Goal: Use online tool/utility: Utilize a website feature to perform a specific function

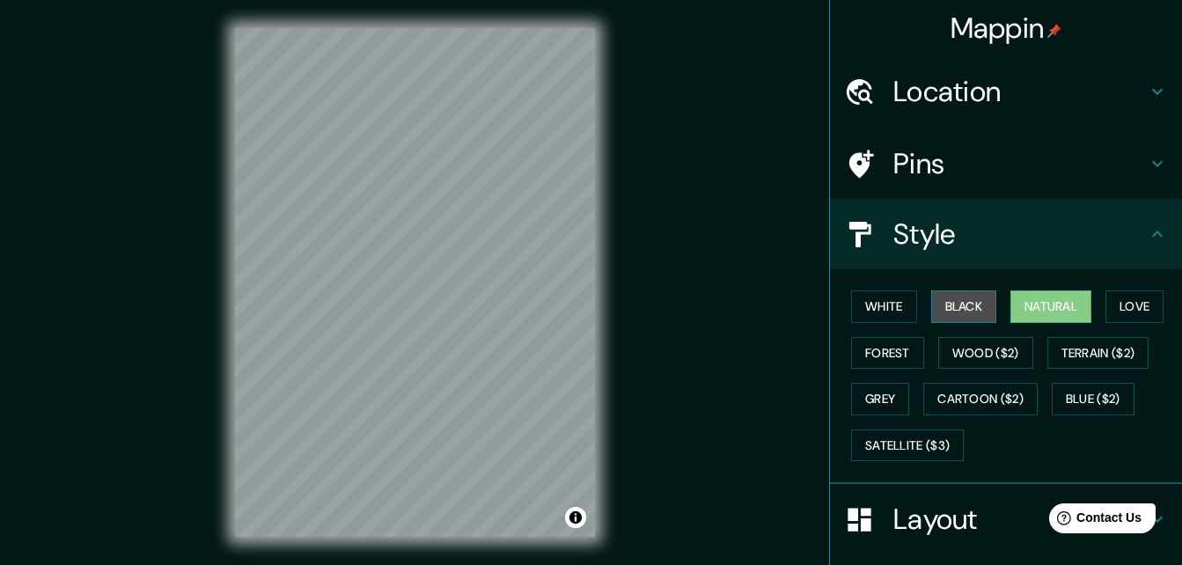
click at [954, 313] on button "Black" at bounding box center [964, 306] width 66 height 33
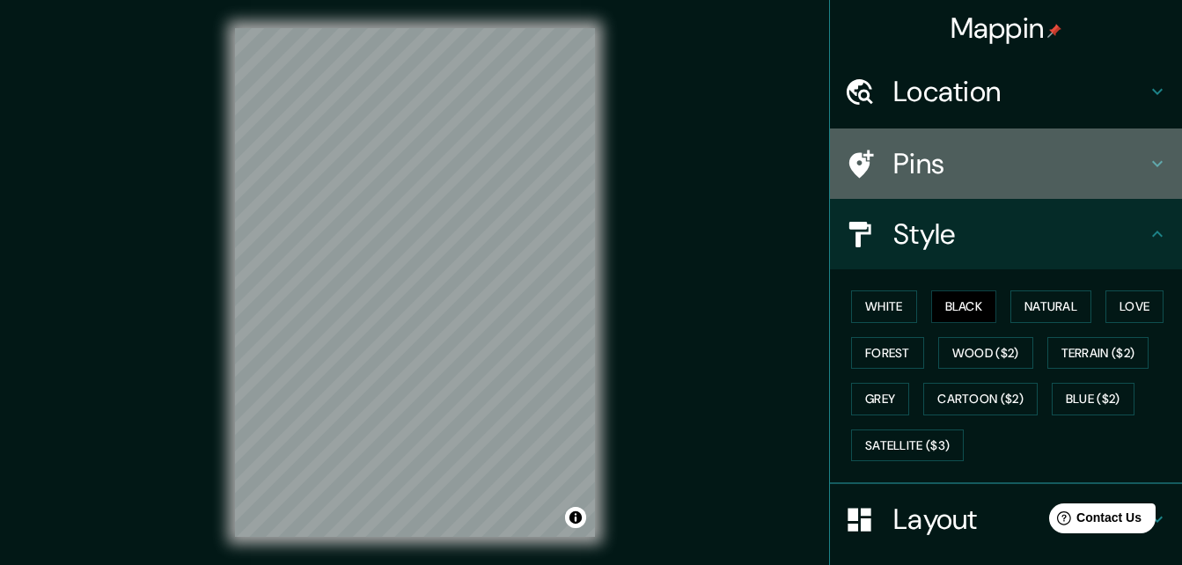
click at [1062, 170] on h4 "Pins" at bounding box center [1019, 163] width 253 height 35
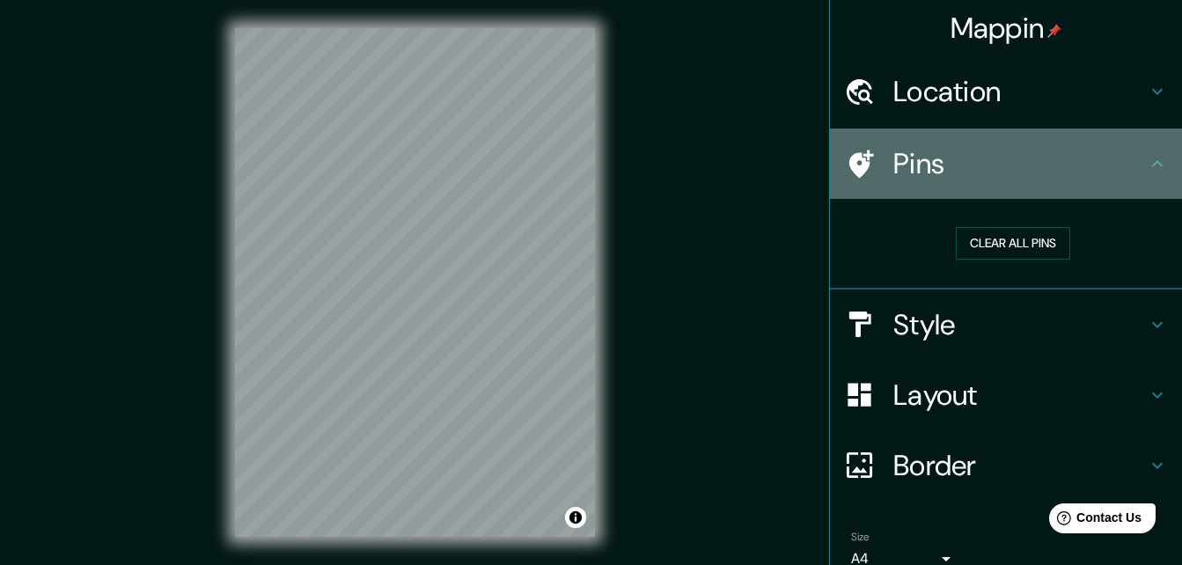
click at [1062, 174] on h4 "Pins" at bounding box center [1019, 163] width 253 height 35
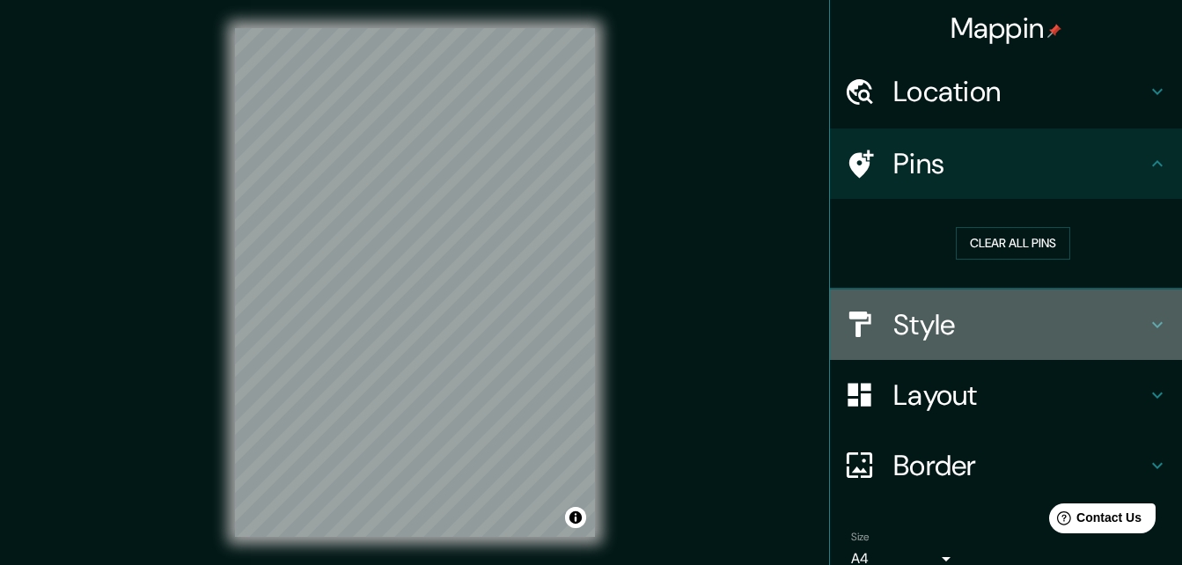
click at [1016, 311] on h4 "Style" at bounding box center [1019, 324] width 253 height 35
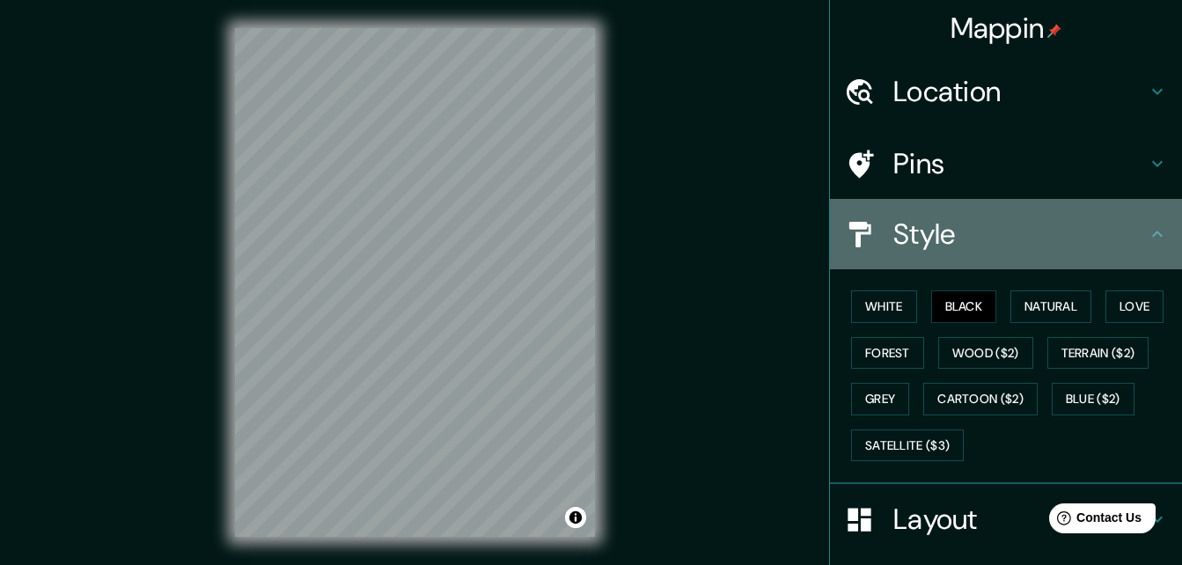
click at [1029, 248] on h4 "Style" at bounding box center [1019, 233] width 253 height 35
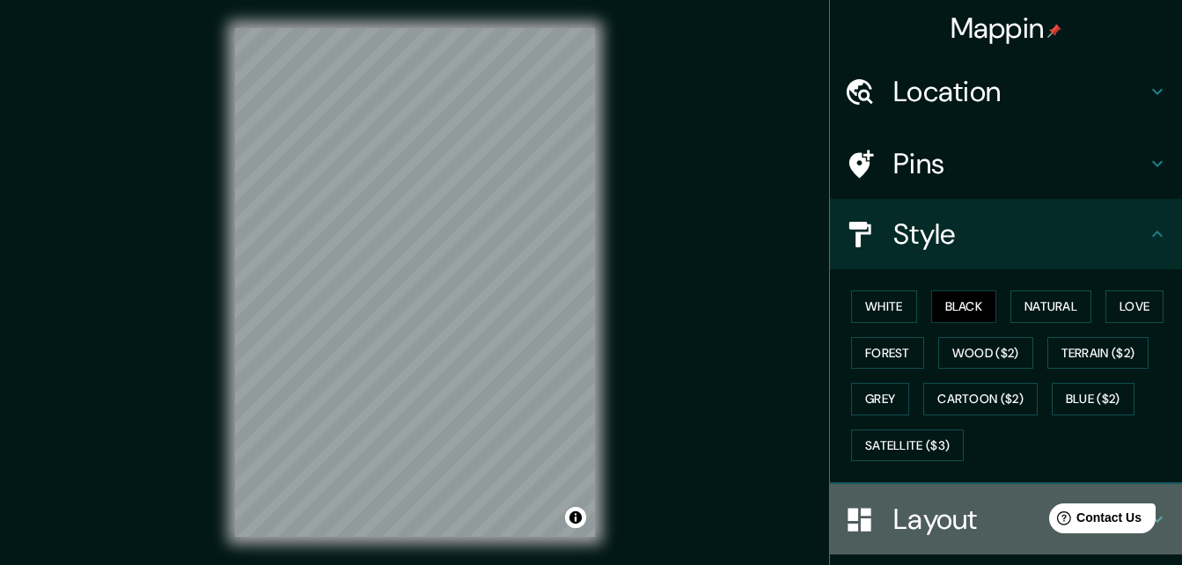
click at [972, 496] on div "Layout" at bounding box center [1006, 519] width 352 height 70
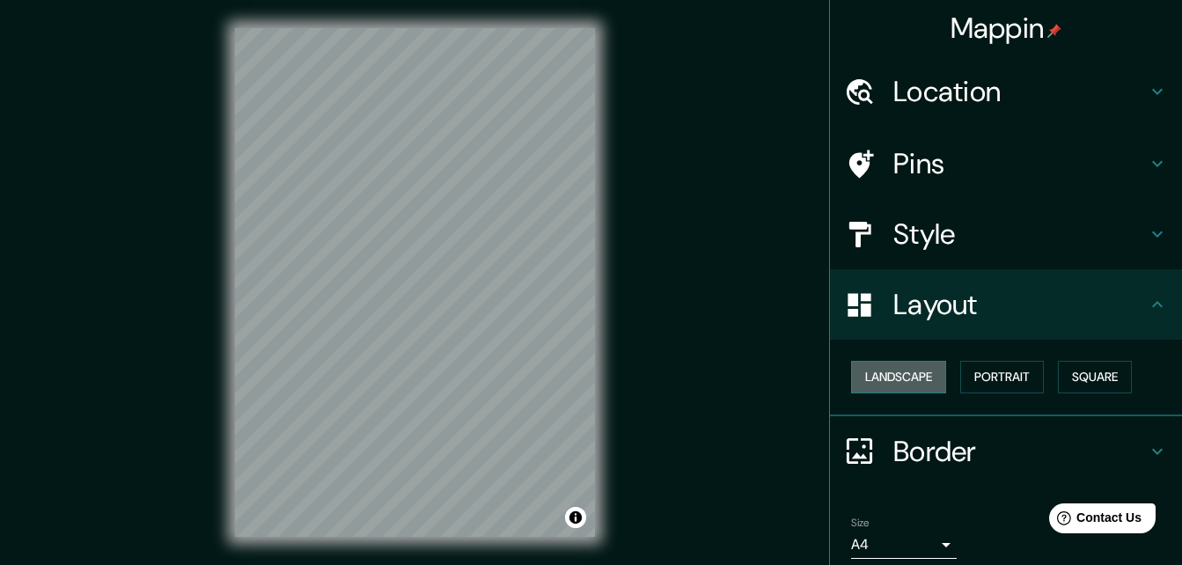
click at [910, 385] on button "Landscape" at bounding box center [898, 377] width 95 height 33
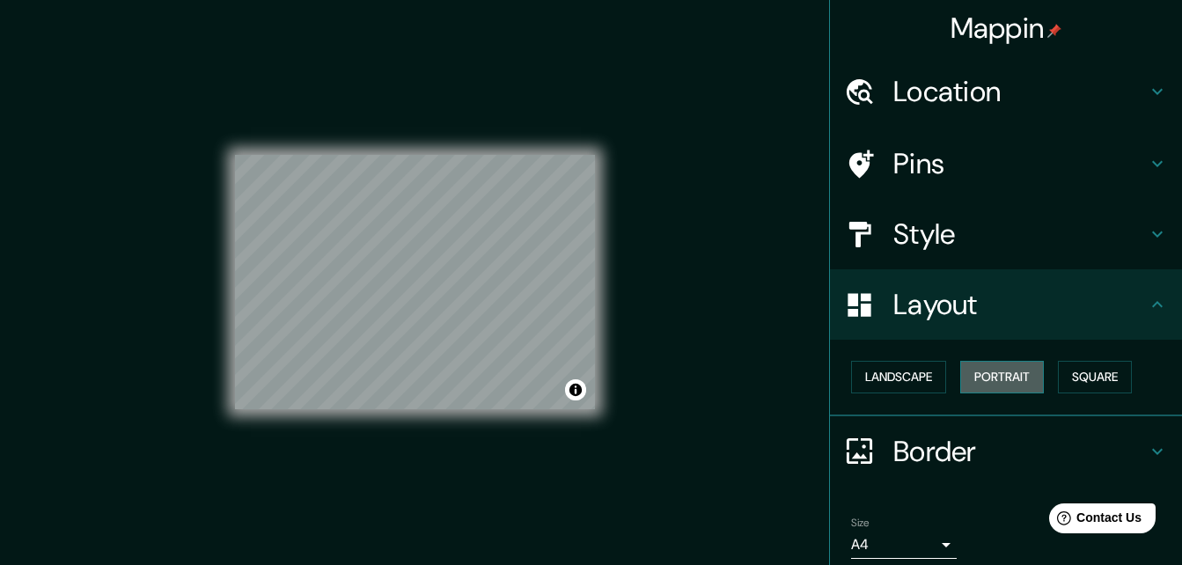
click at [1011, 384] on button "Portrait" at bounding box center [1002, 377] width 84 height 33
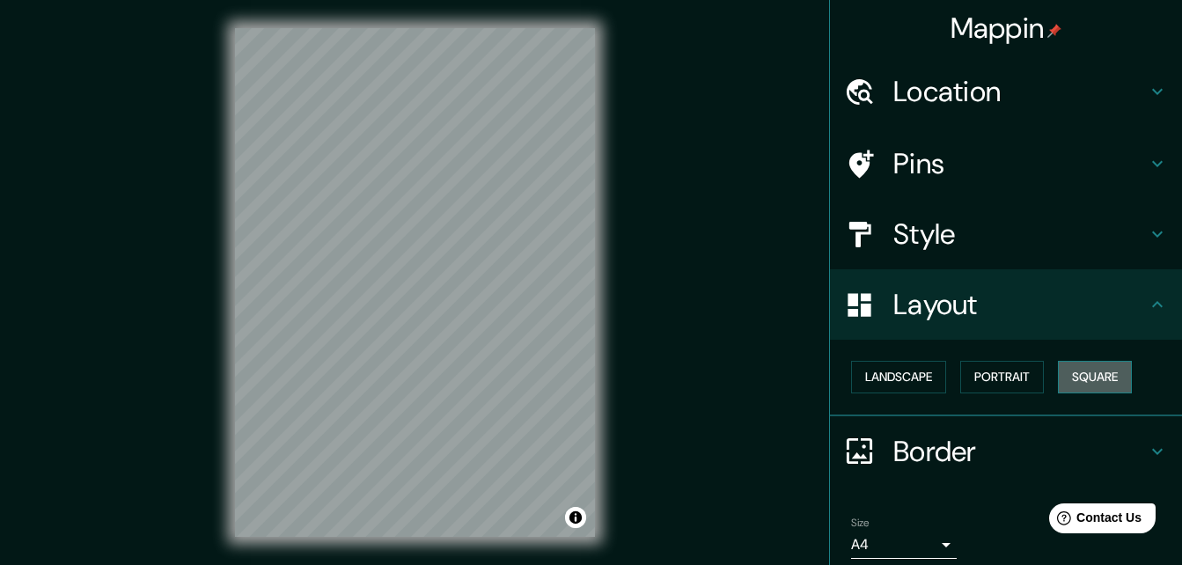
click at [1092, 366] on button "Square" at bounding box center [1095, 377] width 74 height 33
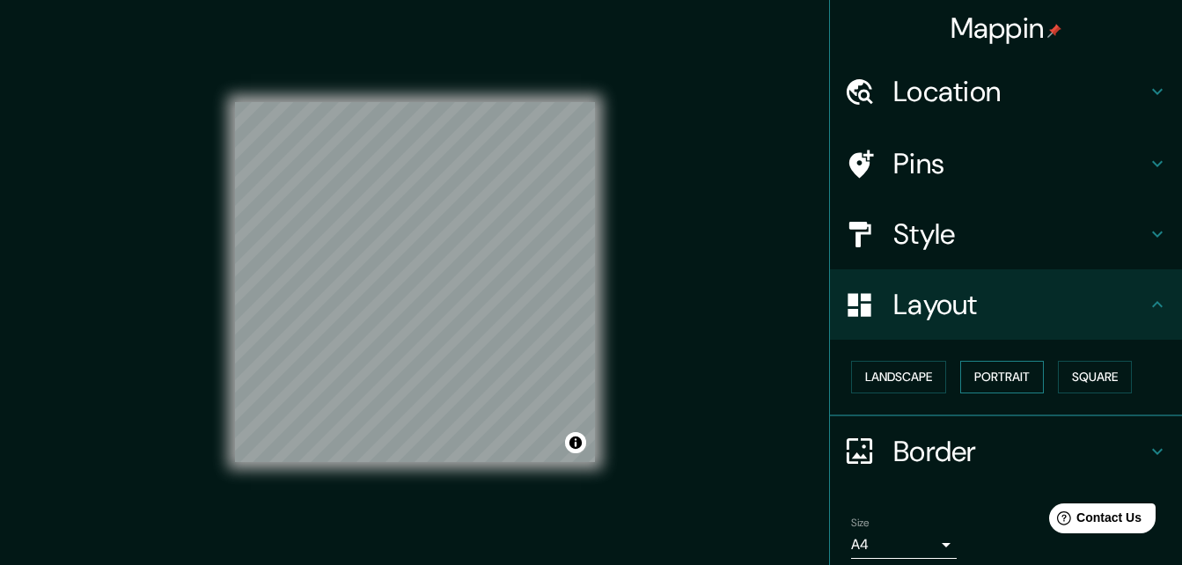
click at [991, 376] on button "Portrait" at bounding box center [1002, 377] width 84 height 33
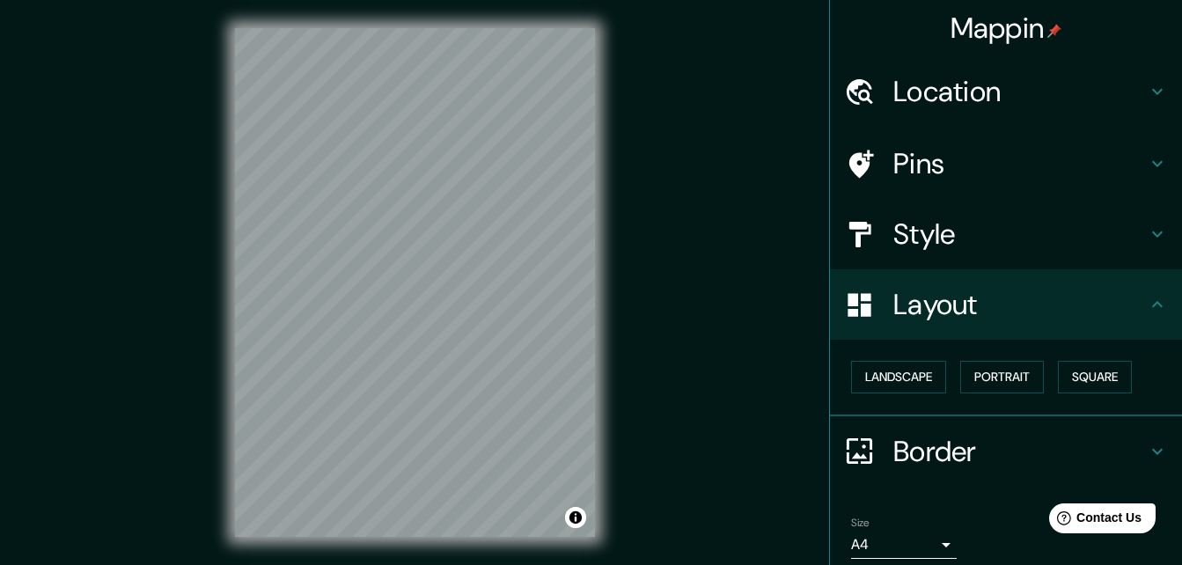
click at [287, 544] on div "© Mapbox © OpenStreetMap Improve this map" at bounding box center [415, 282] width 416 height 565
click at [595, 426] on div "© Mapbox © OpenStreetMap Improve this map" at bounding box center [415, 282] width 416 height 565
click at [679, 324] on div "Mappin Location [GEOGRAPHIC_DATA], [GEOGRAPHIC_DATA], [GEOGRAPHIC_DATA] Pins St…" at bounding box center [591, 296] width 1182 height 593
click at [692, 372] on div "Mappin Location [GEOGRAPHIC_DATA], [GEOGRAPHIC_DATA], [GEOGRAPHIC_DATA] Pins St…" at bounding box center [591, 296] width 1182 height 593
click at [180, 407] on div "Mappin Location [GEOGRAPHIC_DATA], [GEOGRAPHIC_DATA], [GEOGRAPHIC_DATA] Pins St…" at bounding box center [591, 296] width 1182 height 593
